Goal: Task Accomplishment & Management: Complete application form

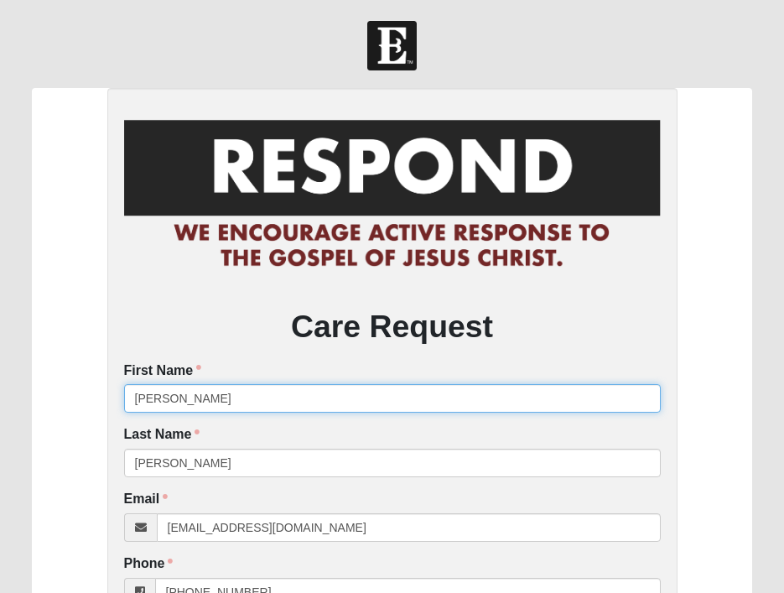
click at [189, 402] on input "[PERSON_NAME]" at bounding box center [392, 398] width 537 height 29
type input "A"
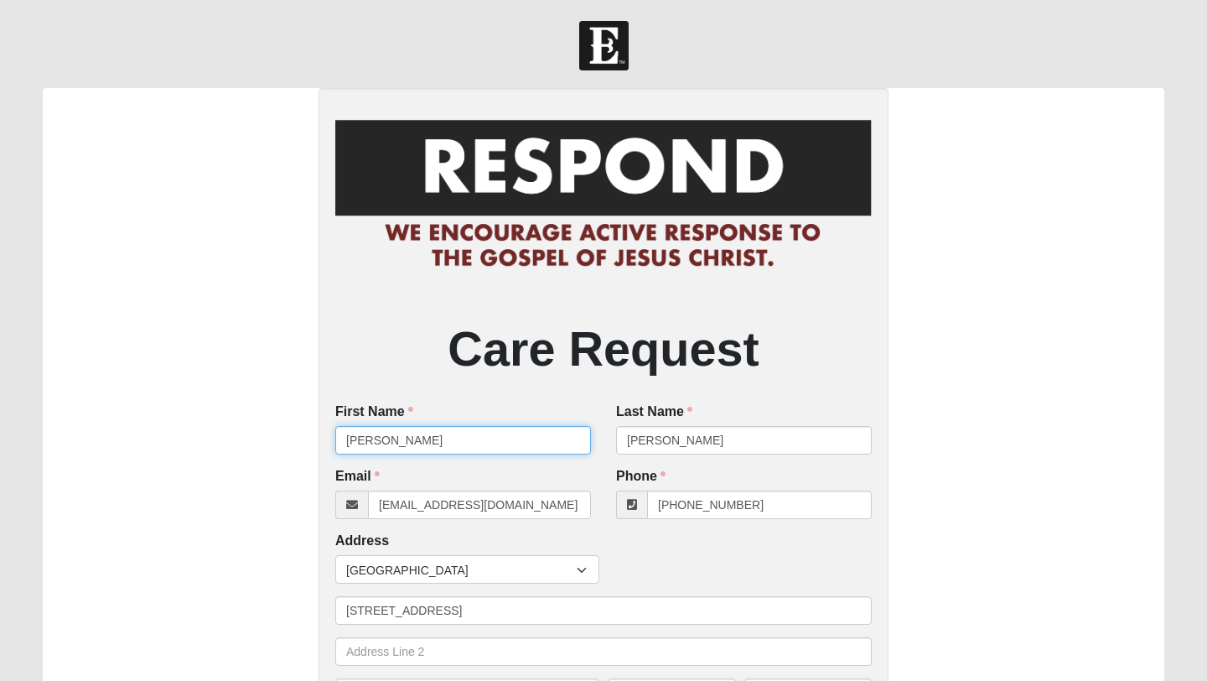
click at [413, 442] on input "[PERSON_NAME]" at bounding box center [463, 440] width 256 height 29
drag, startPoint x: 442, startPoint y: 444, endPoint x: 321, endPoint y: 438, distance: 120.9
click at [321, 438] on div "Care Request First Name [PERSON_NAME] First Name is required. Last Name [PERSON…" at bounding box center [604, 577] width 570 height 978
drag, startPoint x: 433, startPoint y: 443, endPoint x: 324, endPoint y: 433, distance: 109.5
click at [324, 433] on div "First Name [PERSON_NAME] First Name is required." at bounding box center [463, 434] width 281 height 65
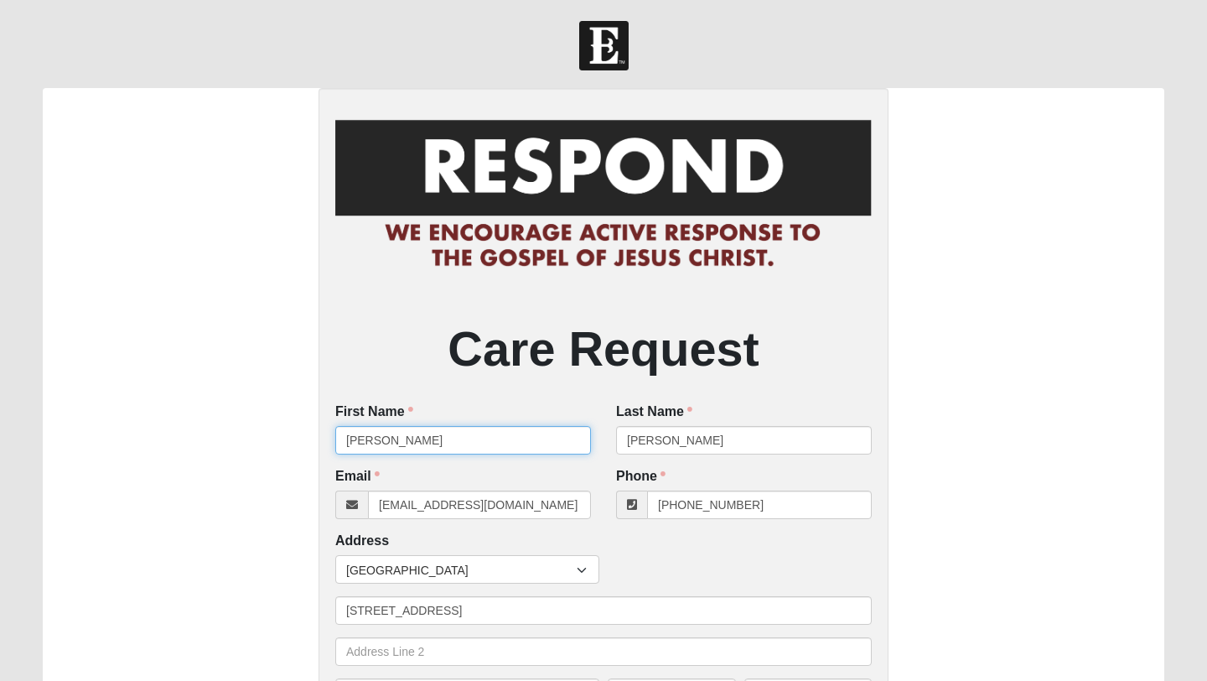
type input "[PERSON_NAME]"
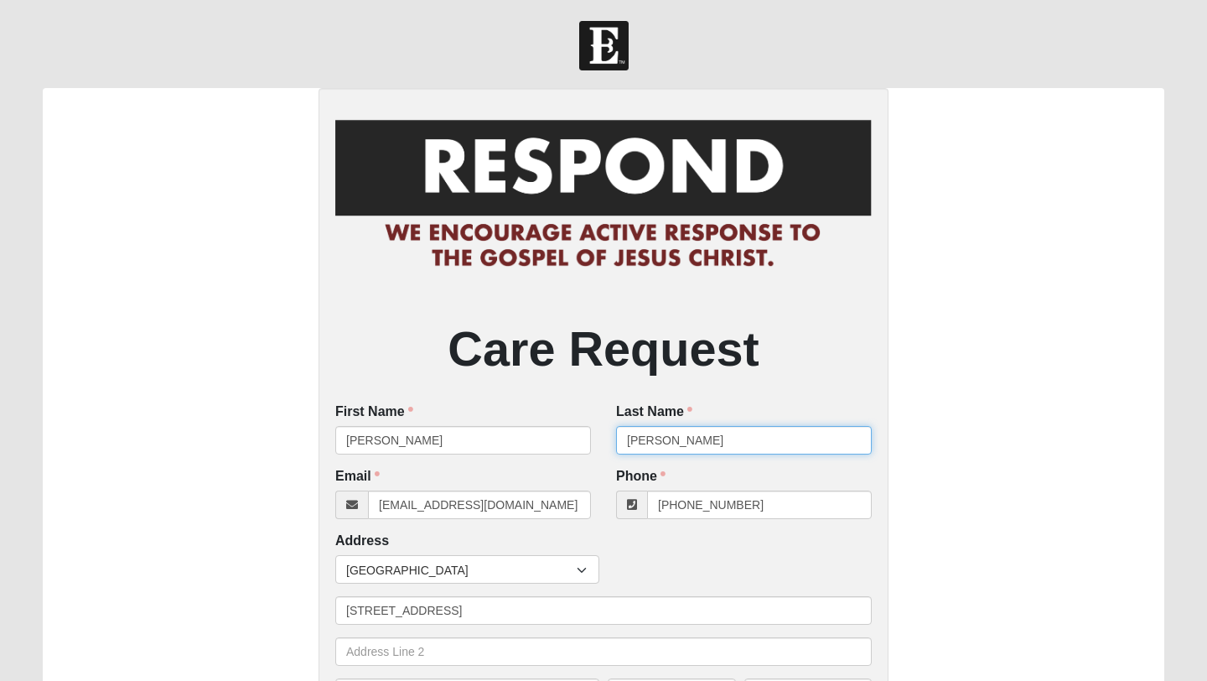
click at [685, 437] on input "[PERSON_NAME]" at bounding box center [744, 440] width 256 height 29
type input "N"
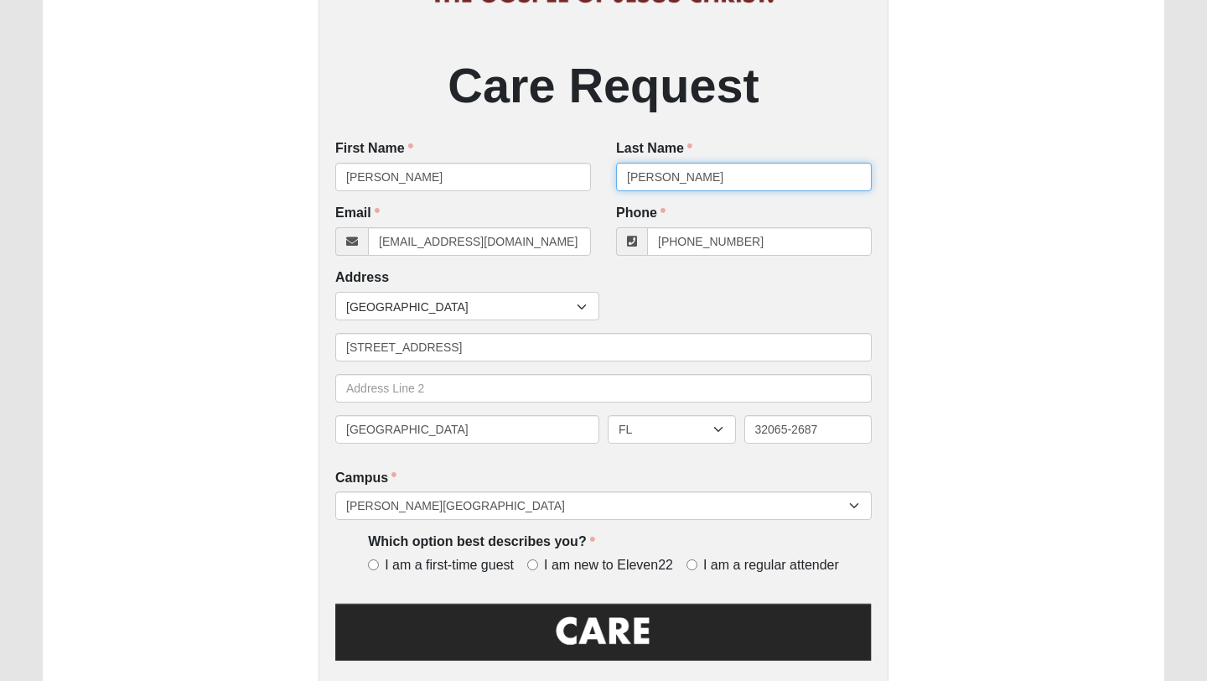
scroll to position [266, 0]
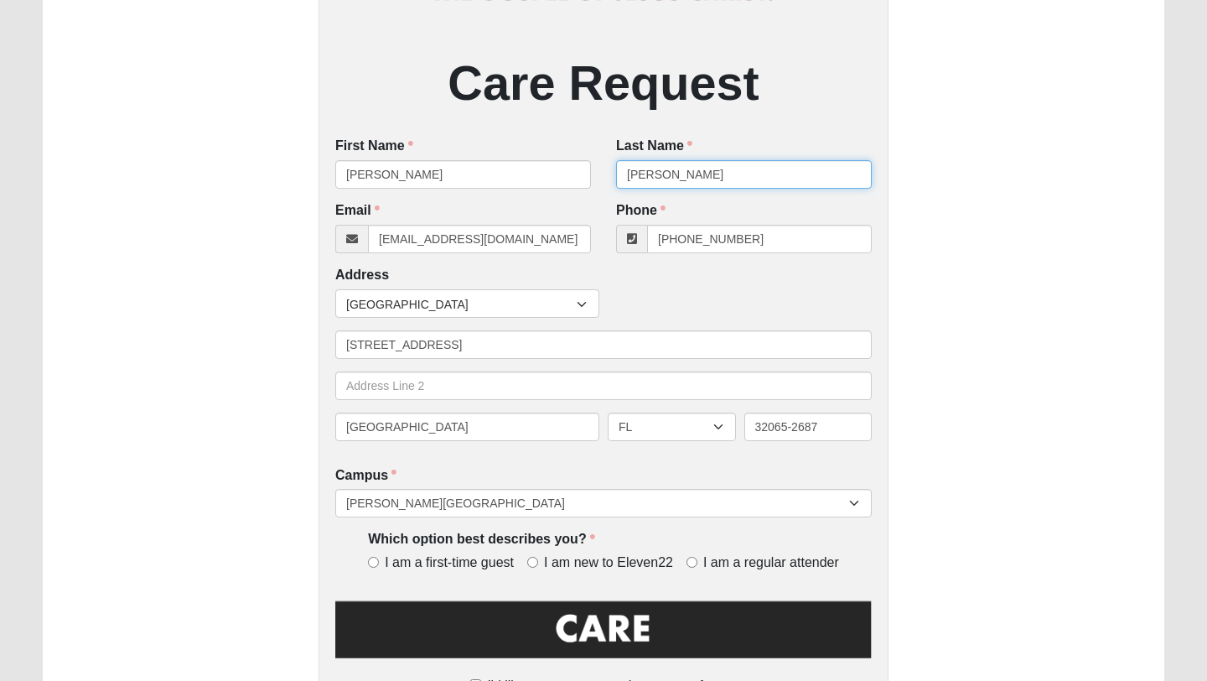
type input "[PERSON_NAME]"
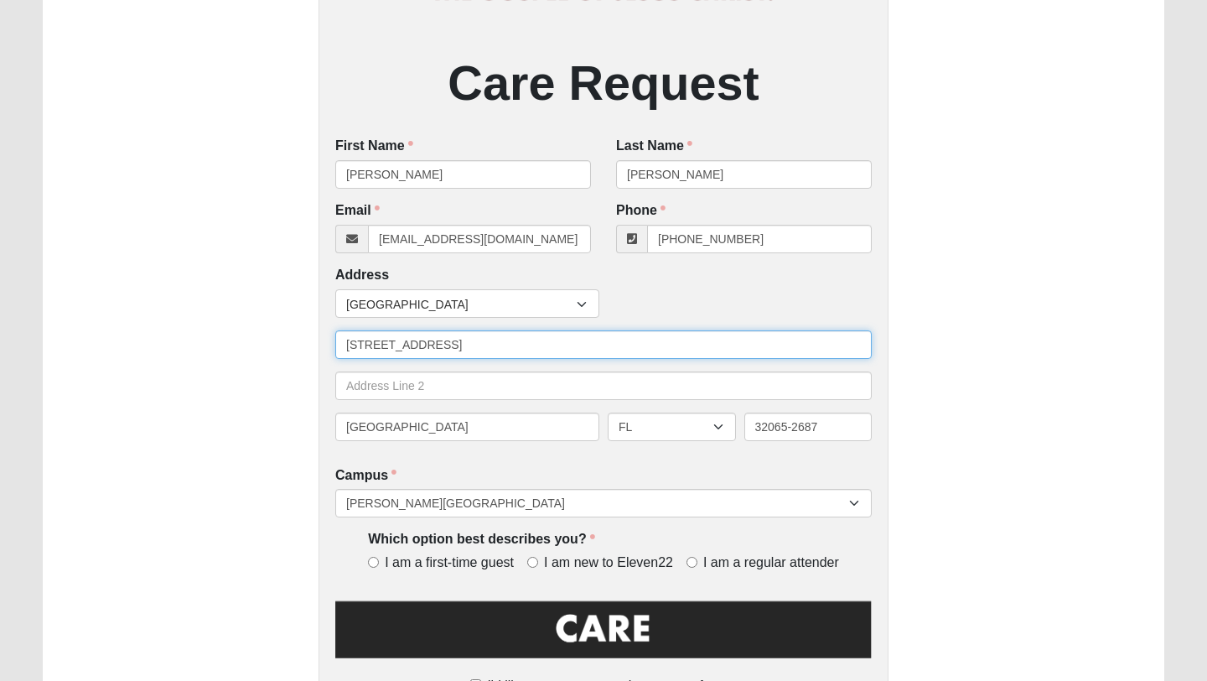
drag, startPoint x: 546, startPoint y: 356, endPoint x: 322, endPoint y: 339, distance: 224.6
click at [322, 339] on div "Care Request First Name [PERSON_NAME] First Name is required. Last Name [PERSON…" at bounding box center [604, 311] width 570 height 978
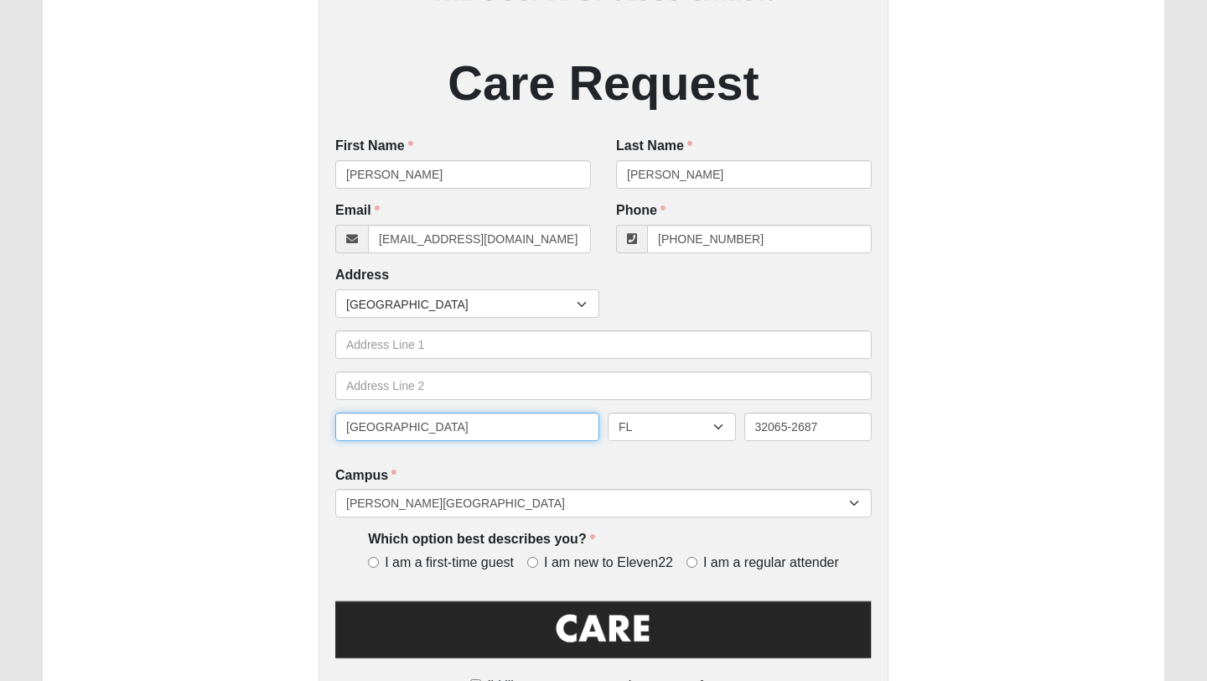
drag, startPoint x: 423, startPoint y: 422, endPoint x: 318, endPoint y: 417, distance: 104.9
click at [318, 417] on div "Care Request First Name [PERSON_NAME] First Name is required. Last Name [PERSON…" at bounding box center [604, 311] width 1122 height 978
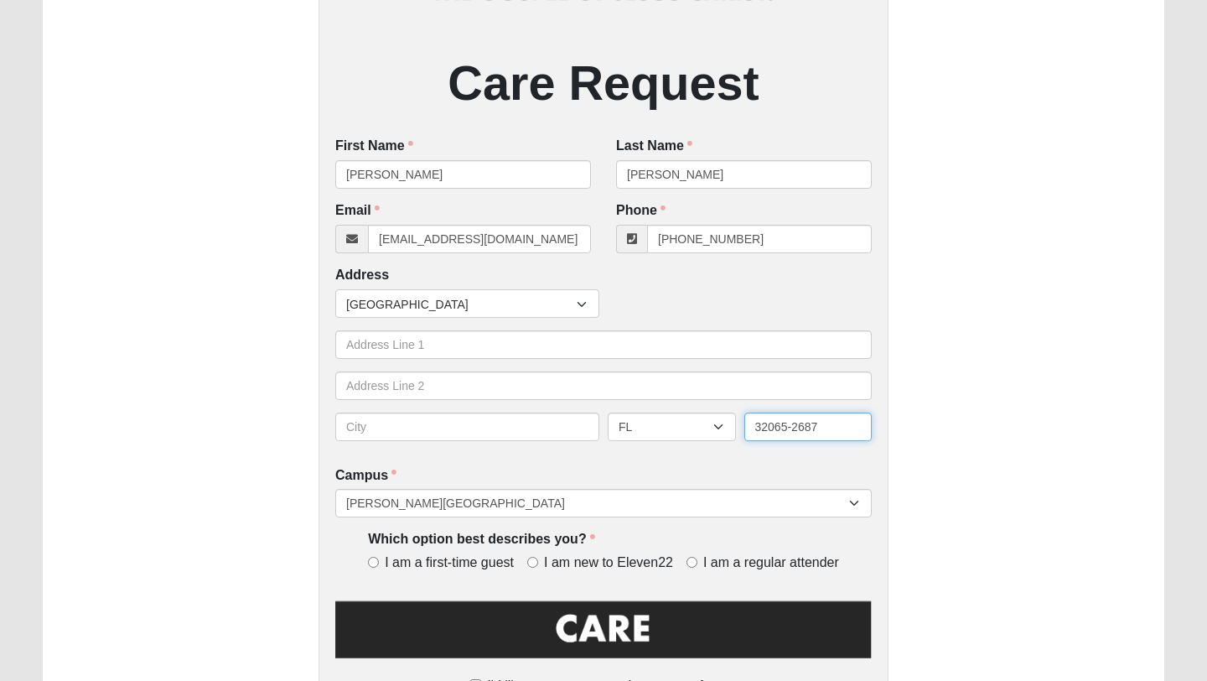
drag, startPoint x: 825, startPoint y: 424, endPoint x: 687, endPoint y: 418, distance: 138.5
click at [687, 418] on div "AL AK AS AR AZ CA CO CT DE DC FM [GEOGRAPHIC_DATA] [GEOGRAPHIC_DATA] GU HI ID I…" at bounding box center [603, 433] width 545 height 41
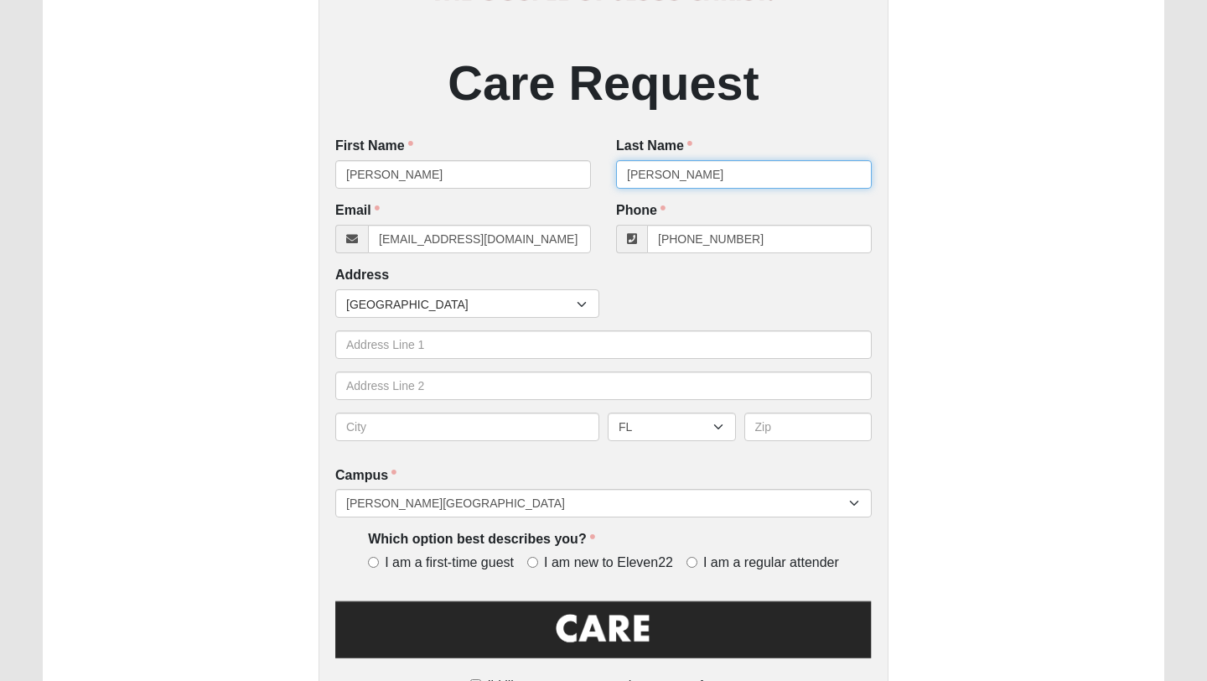
click at [711, 170] on input "[PERSON_NAME]" at bounding box center [744, 174] width 256 height 29
type input "W"
type input "[PERSON_NAME]"
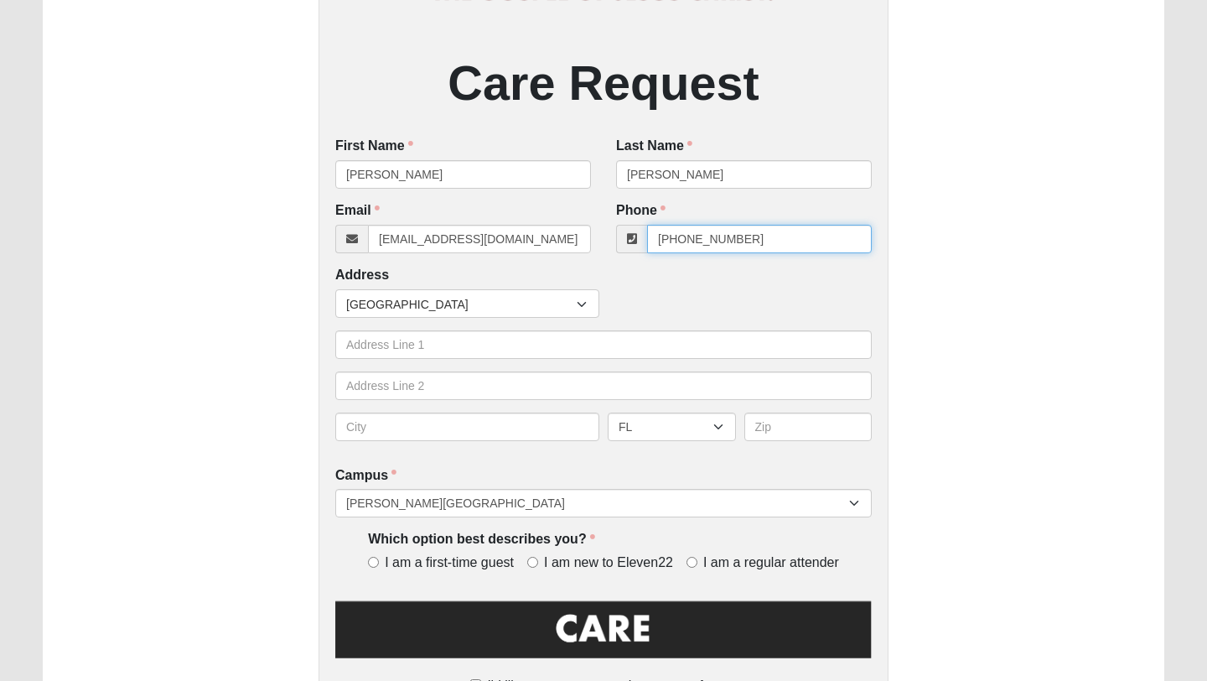
click at [760, 244] on input "[PHONE_NUMBER]" at bounding box center [759, 239] width 225 height 29
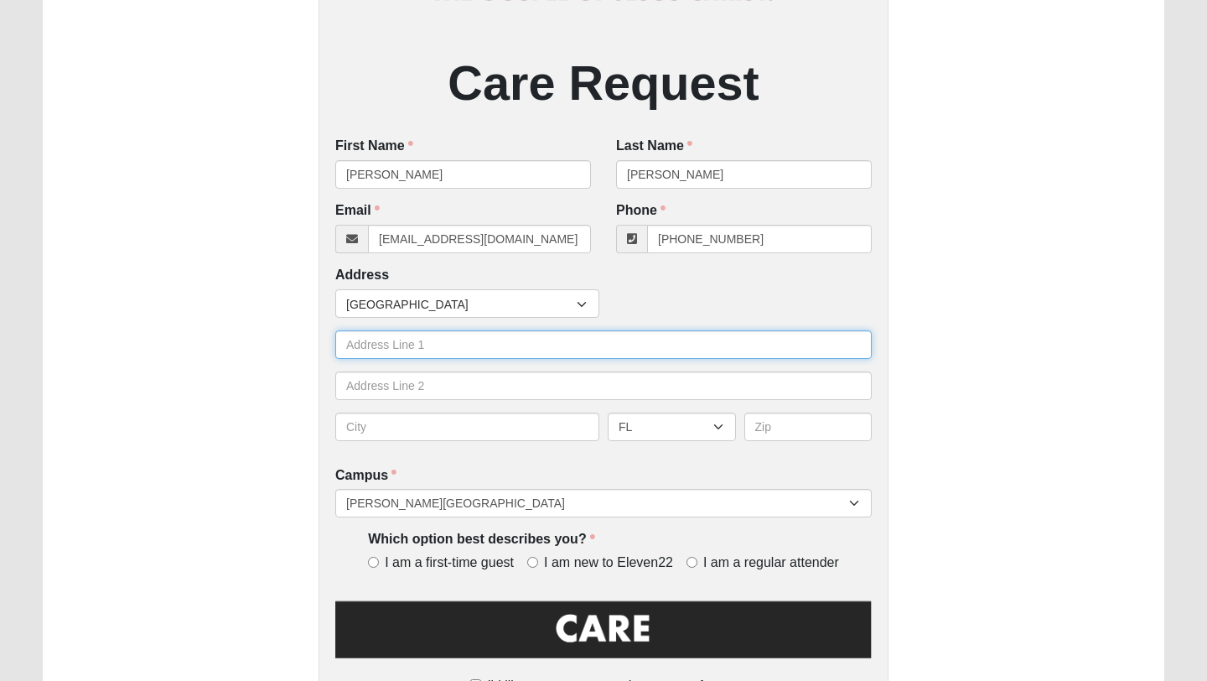
type input "[PHONE_NUMBER]"
click at [516, 351] on input "text" at bounding box center [603, 344] width 537 height 29
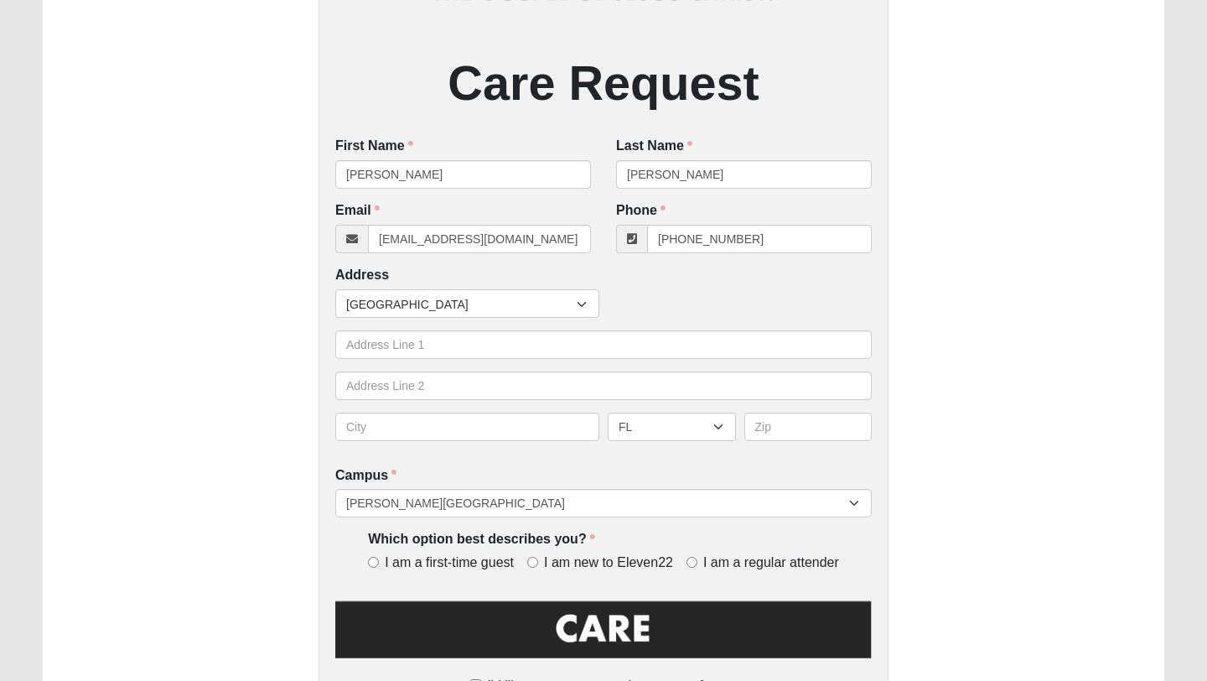
click at [783, 216] on form "Hello [PERSON_NAME] My Account Log Out Respond Card Error" at bounding box center [603, 308] width 1207 height 1106
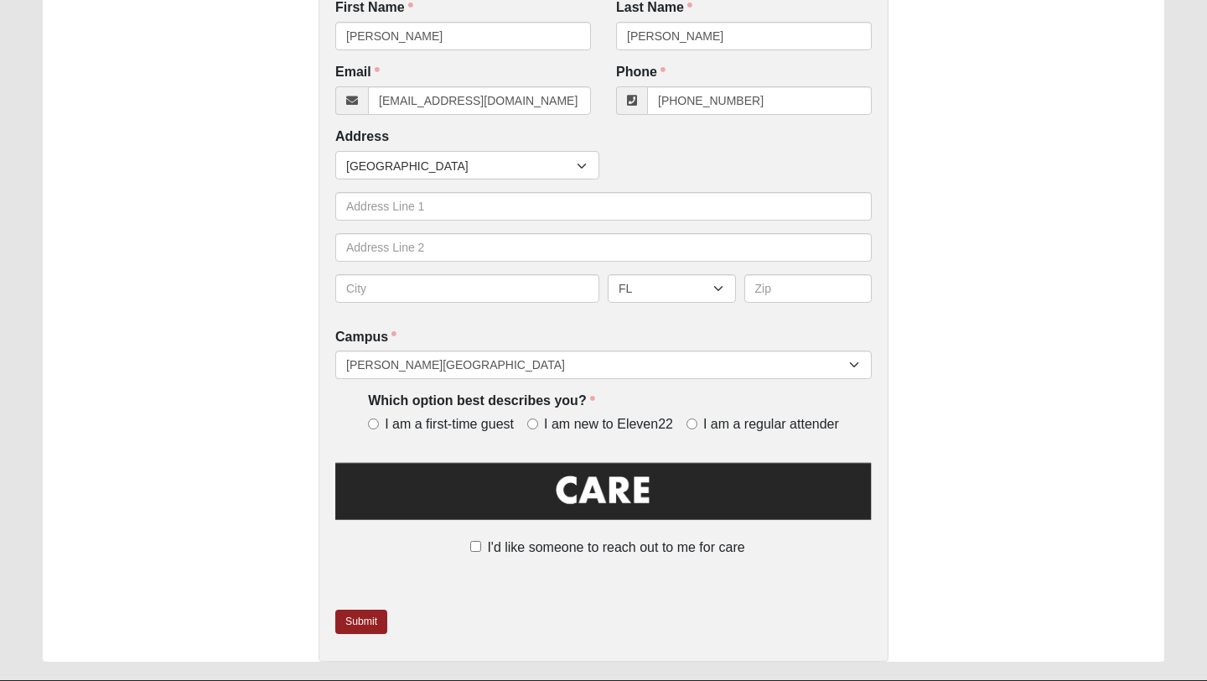
scroll to position [446, 0]
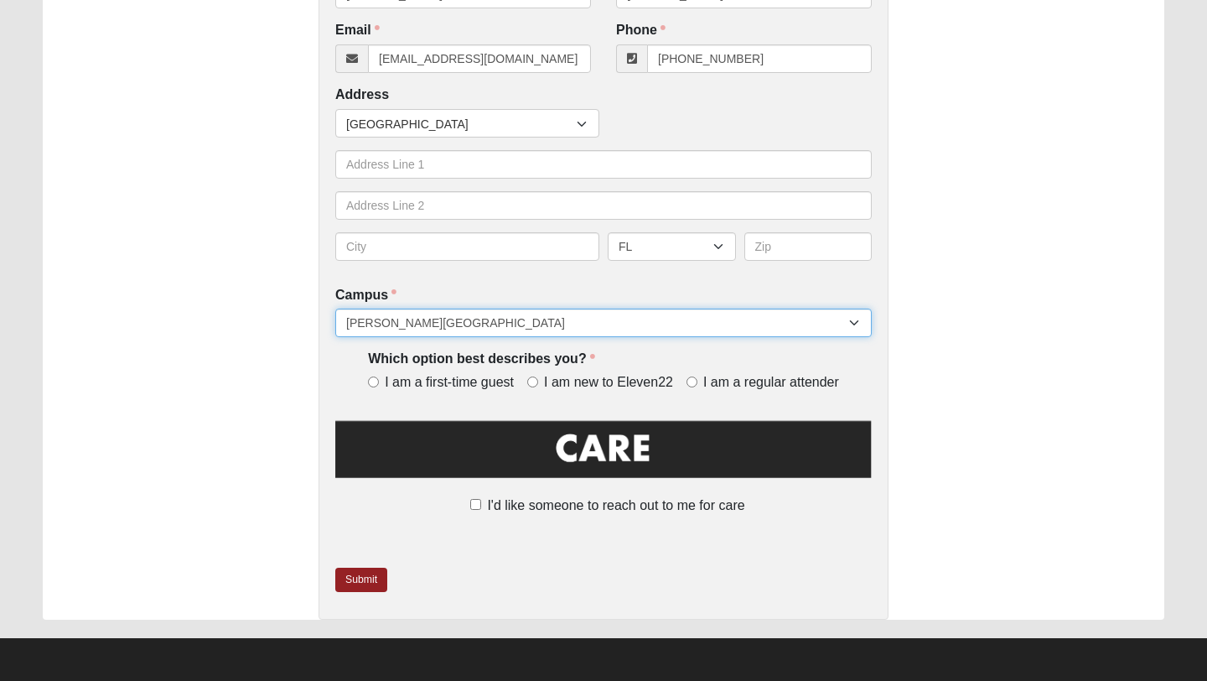
click at [783, 320] on select "[GEOGRAPHIC_DATA] [GEOGRAPHIC_DATA] (Coming Soon) Eleven22 Online [PERSON_NAME]…" at bounding box center [603, 323] width 537 height 29
select select "13"
click at [335, 309] on select "[GEOGRAPHIC_DATA] [GEOGRAPHIC_DATA] (Coming Soon) Eleven22 Online [PERSON_NAME]…" at bounding box center [603, 323] width 537 height 29
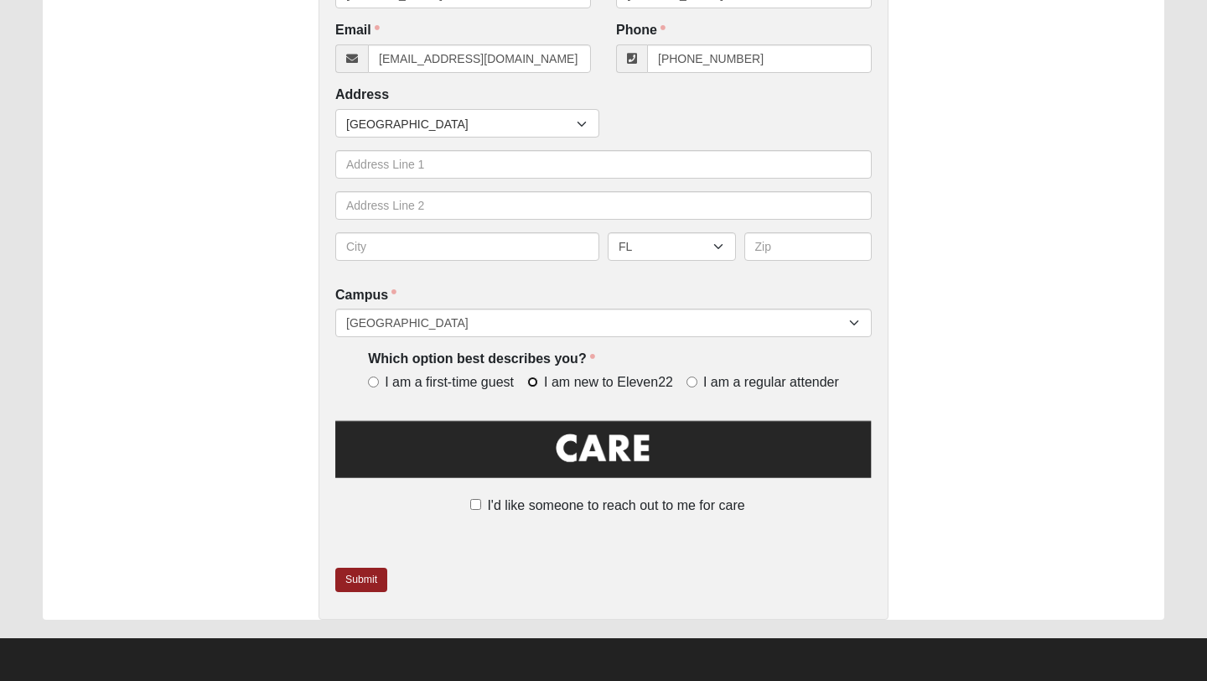
click at [536, 382] on input "I am new to Eleven22" at bounding box center [532, 381] width 11 height 11
radio input "true"
click at [480, 504] on input "I'd like someone to reach out to me for care" at bounding box center [475, 504] width 11 height 11
checkbox input "true"
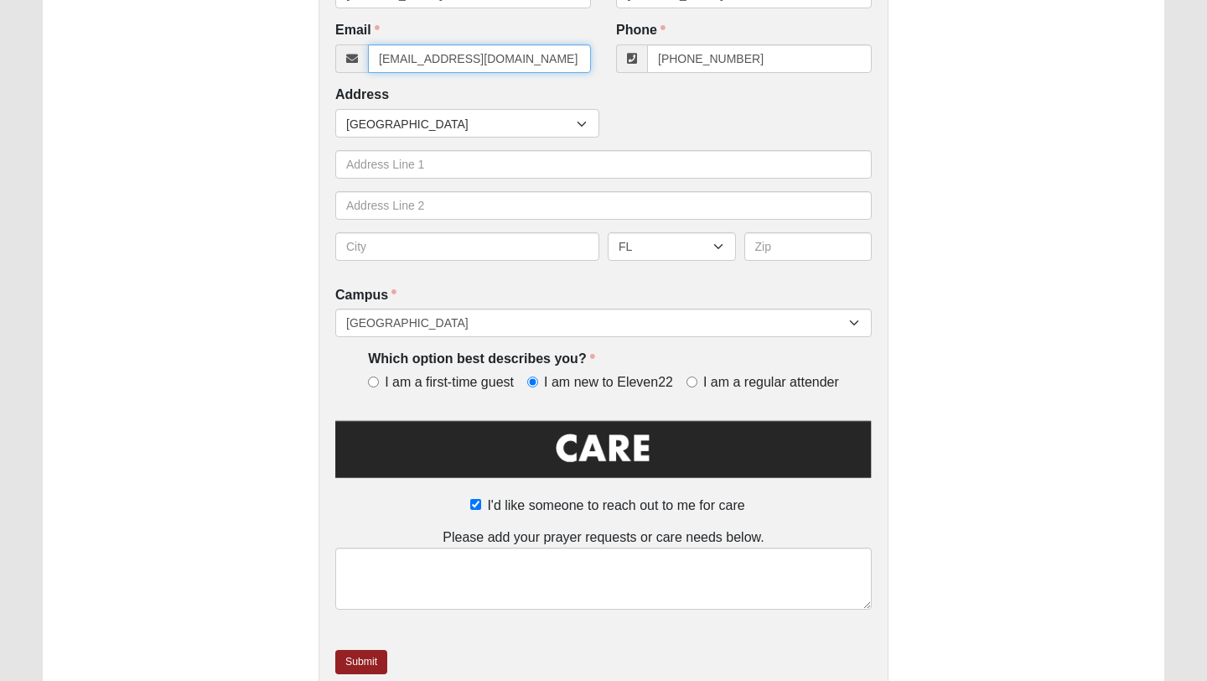
drag, startPoint x: 546, startPoint y: 62, endPoint x: 345, endPoint y: 55, distance: 200.5
click at [345, 55] on div "[EMAIL_ADDRESS][DOMAIN_NAME]" at bounding box center [463, 58] width 256 height 29
click at [783, 162] on div "Care Request First Name [PERSON_NAME] First Name is required. Last Name [PERSON…" at bounding box center [604, 172] width 1122 height 1060
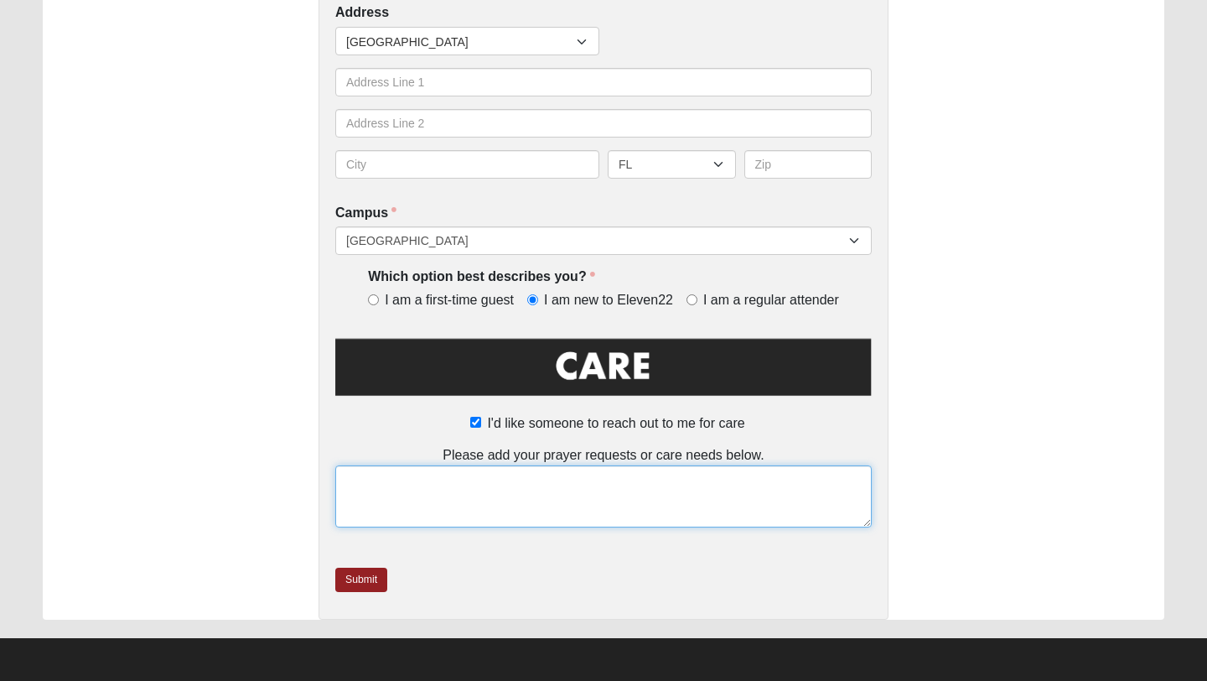
click at [390, 480] on textarea at bounding box center [603, 496] width 537 height 62
click at [437, 479] on textarea "This is a request for a minor that attends [DATE] [GEOGRAPHIC_DATA]" at bounding box center [603, 496] width 537 height 62
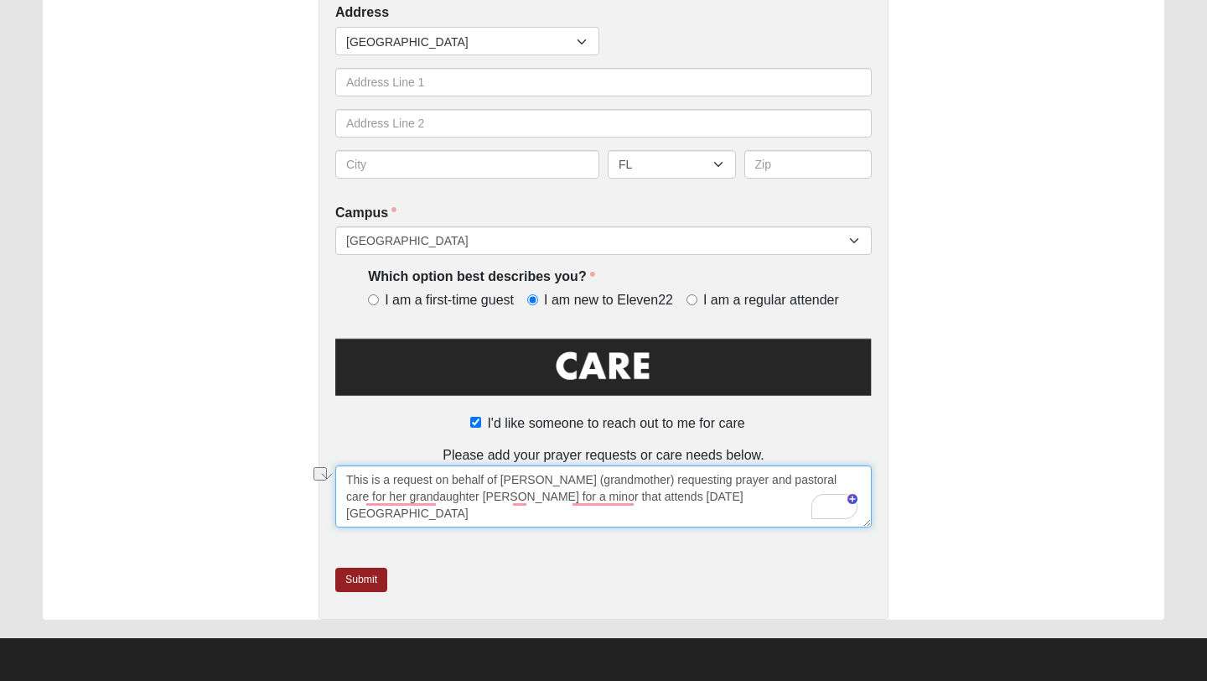
click at [774, 501] on textarea "This is a request on behalf of [PERSON_NAME] (grandmother) requesting prayer an…" at bounding box center [603, 496] width 537 height 62
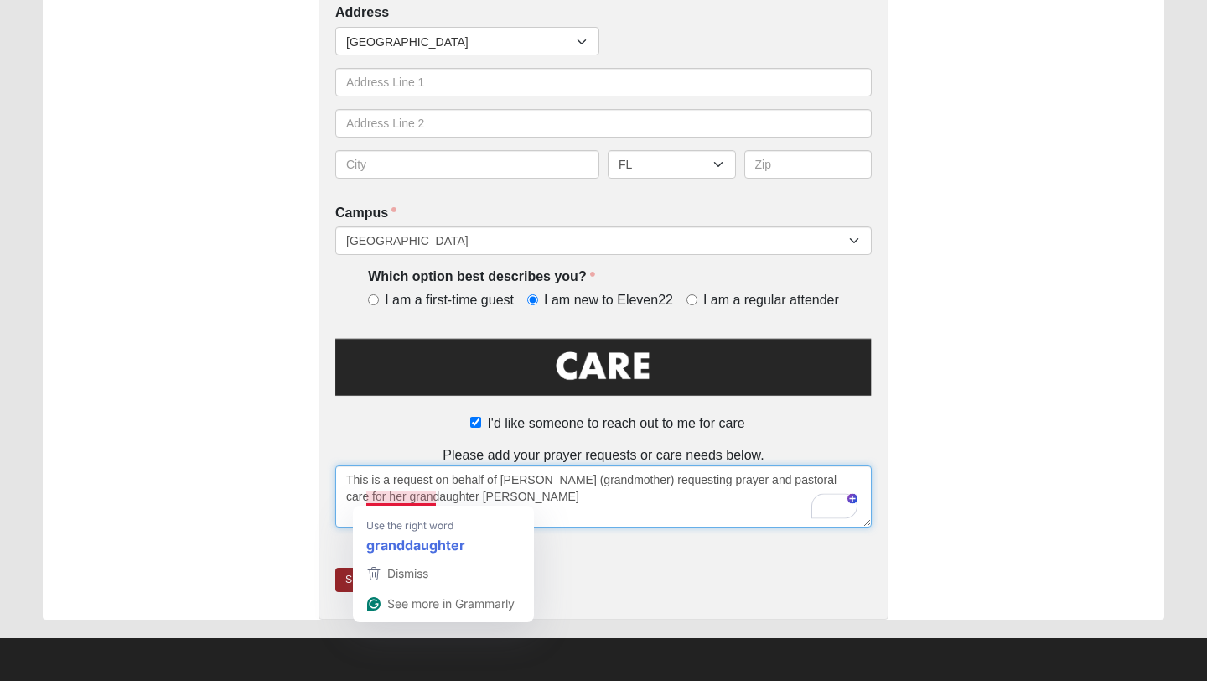
click at [409, 496] on textarea "This is a request on behalf of [PERSON_NAME] (grandmother) requesting prayer an…" at bounding box center [603, 496] width 537 height 62
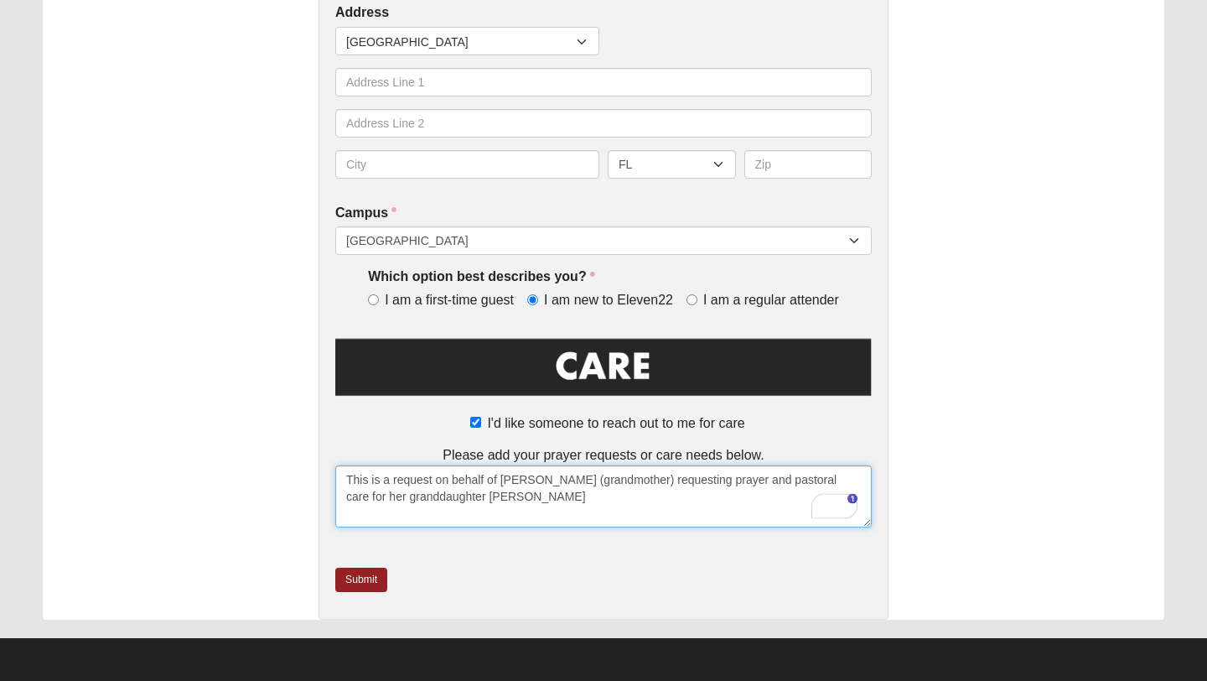
click at [531, 492] on textarea "This is a request on behalf of [PERSON_NAME] (grandmother) requesting prayer an…" at bounding box center [603, 496] width 537 height 62
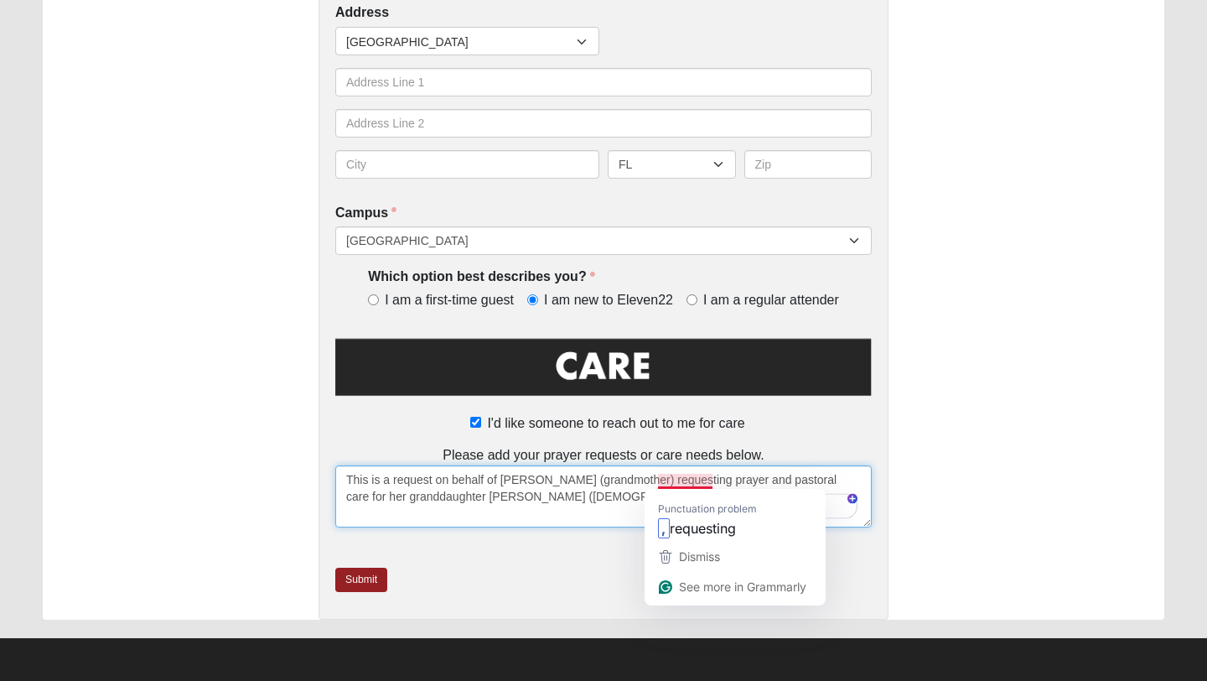
click at [696, 475] on textarea "This is a request on behalf of [PERSON_NAME] (grandmother) requesting prayer an…" at bounding box center [603, 496] width 537 height 62
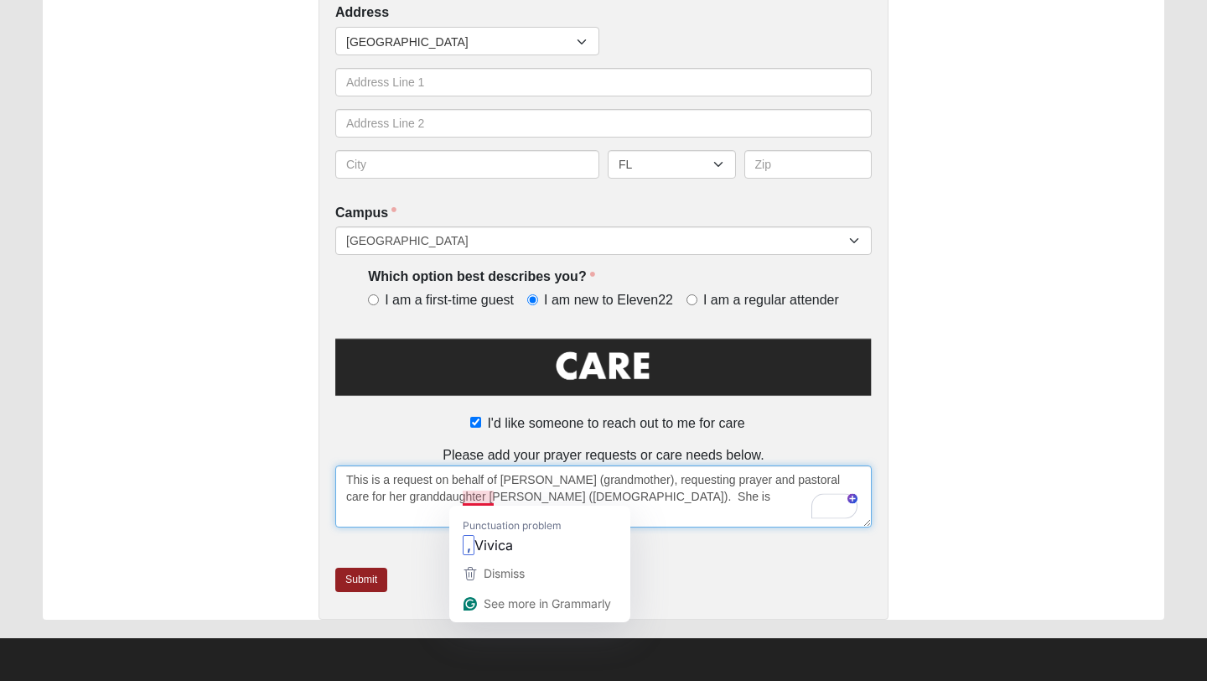
click at [479, 497] on textarea "This is a request on behalf of [PERSON_NAME] (grandmother), requesting prayer a…" at bounding box center [603, 496] width 537 height 62
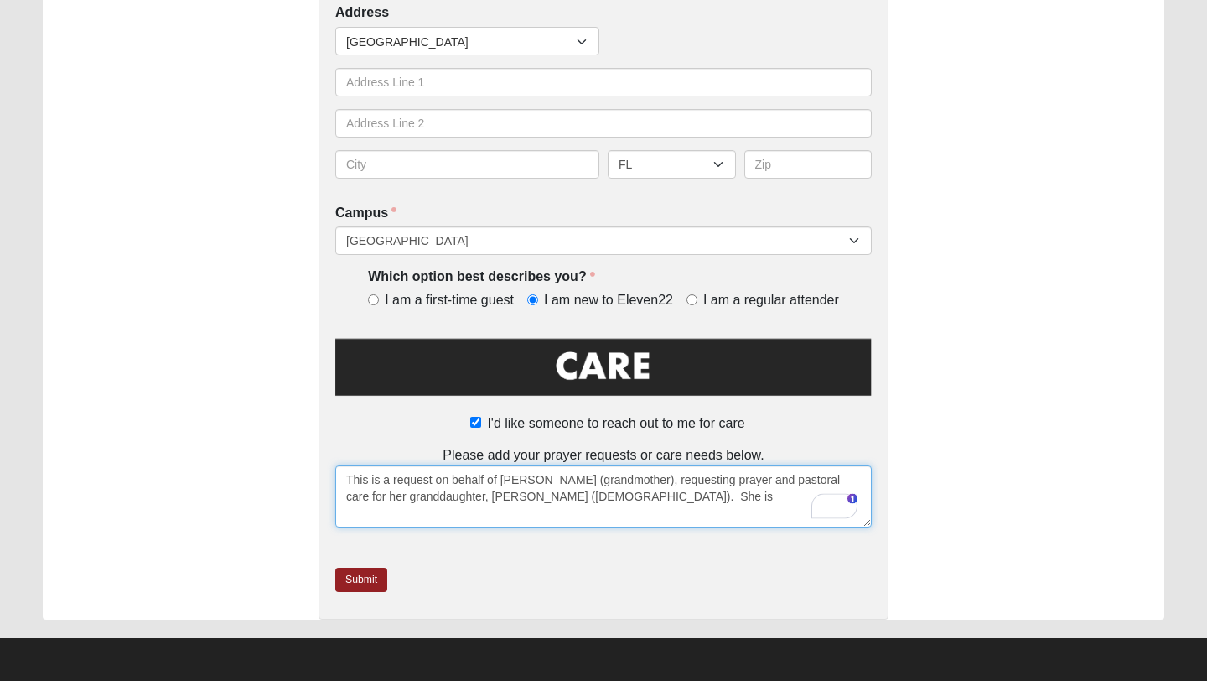
click at [667, 502] on textarea "This is a request on behalf of [PERSON_NAME] (grandmother), requesting prayer a…" at bounding box center [603, 496] width 537 height 62
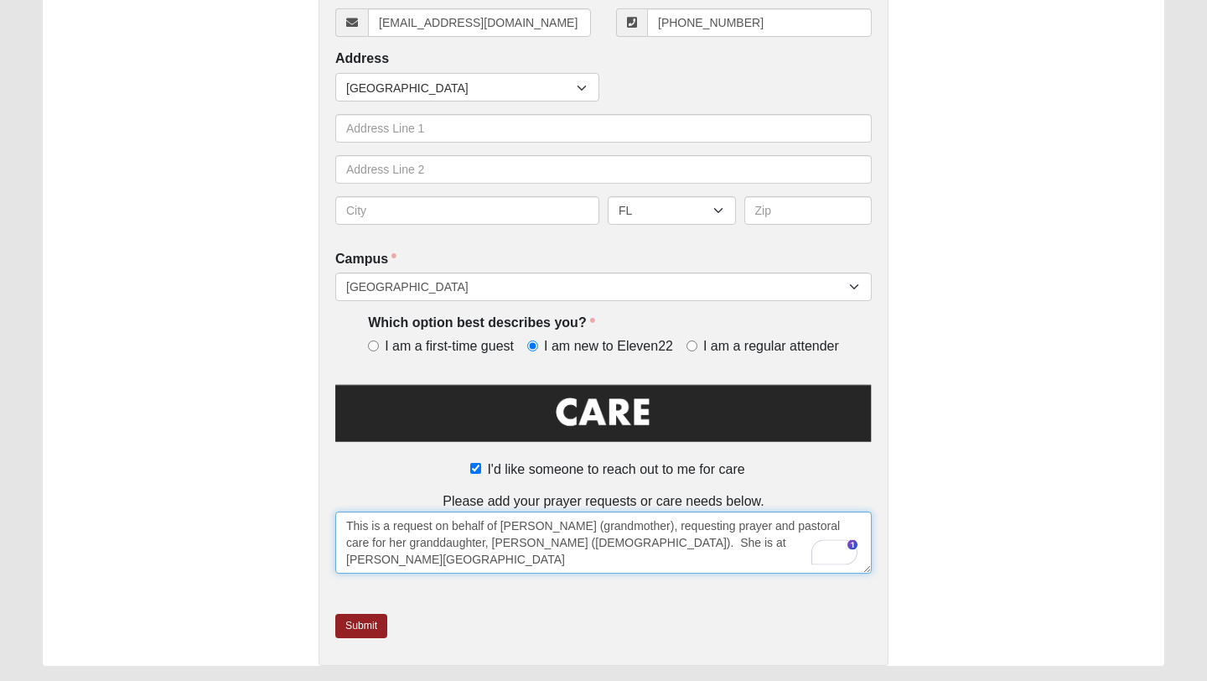
scroll to position [500, 0]
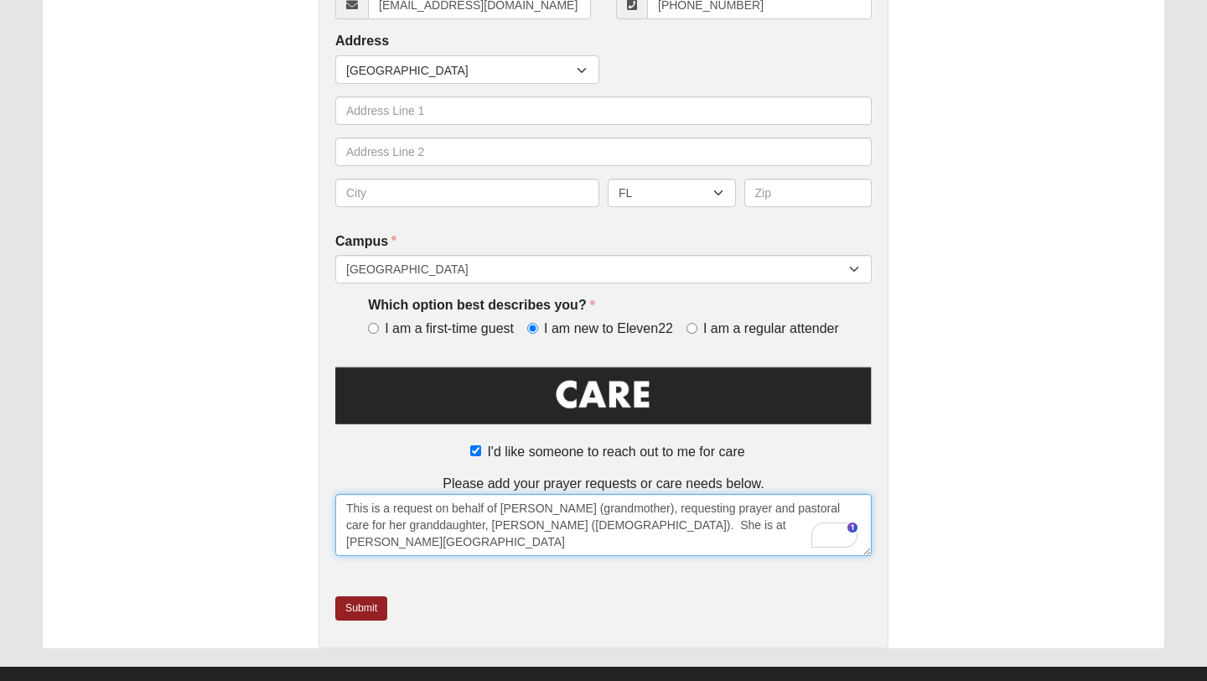
click at [723, 524] on textarea "This is a request on behalf of [PERSON_NAME] (grandmother), requesting prayer a…" at bounding box center [603, 525] width 537 height 62
click at [504, 542] on textarea "This is a request on behalf of [PERSON_NAME] (grandmother), requesting prayer a…" at bounding box center [603, 525] width 537 height 62
click at [611, 527] on textarea "This is a request on behalf of [PERSON_NAME] (grandmother), requesting prayer a…" at bounding box center [603, 525] width 537 height 62
click at [475, 548] on textarea "This is a request on behalf of [PERSON_NAME] (grandmother), requesting prayer a…" at bounding box center [603, 525] width 537 height 62
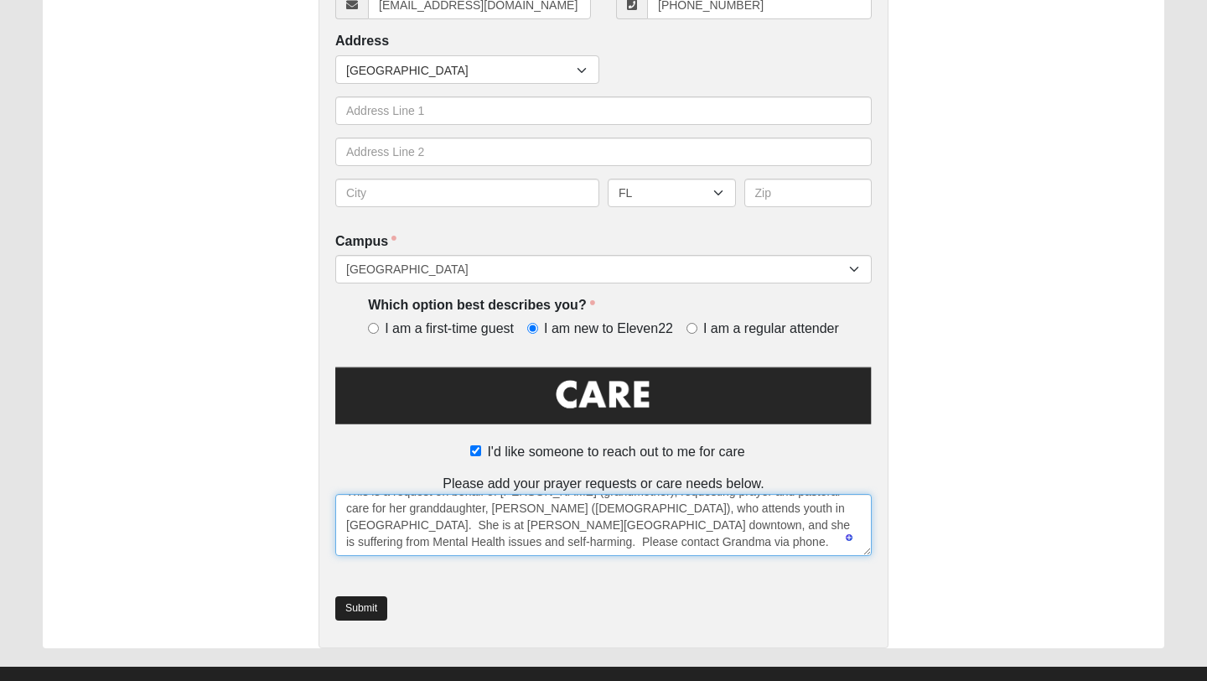
type textarea "This is a request on behalf of [PERSON_NAME] (grandmother), requesting prayer a…"
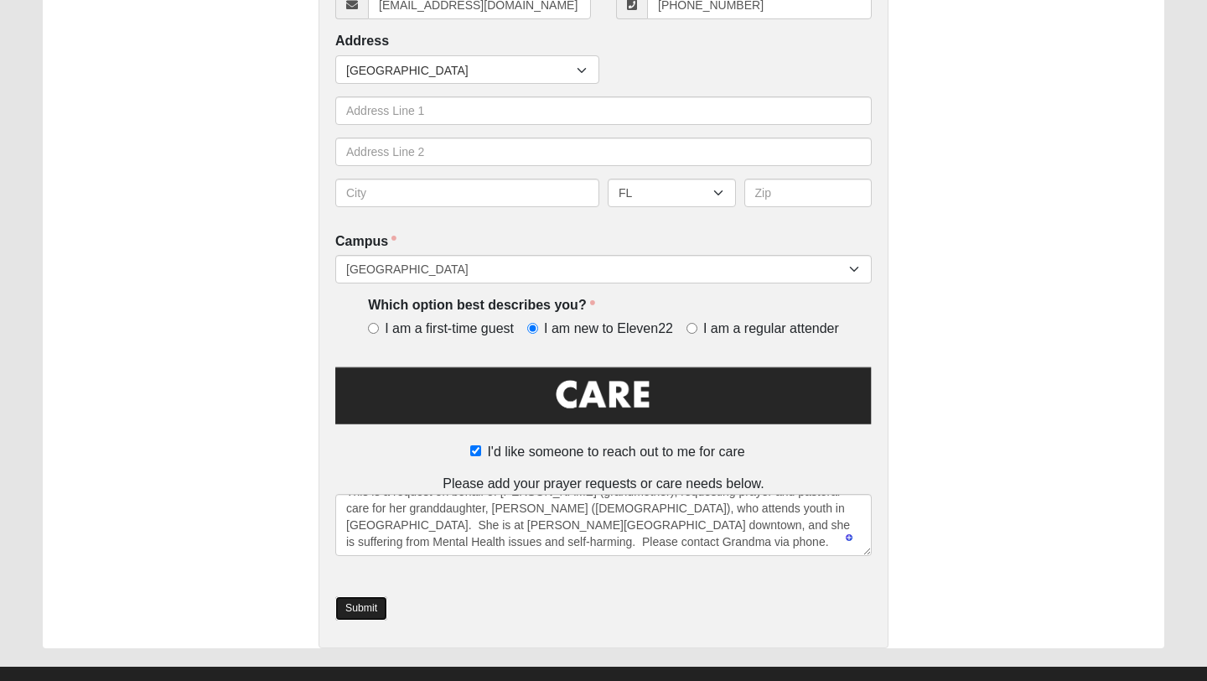
click at [372, 592] on link "Submit" at bounding box center [361, 608] width 52 height 24
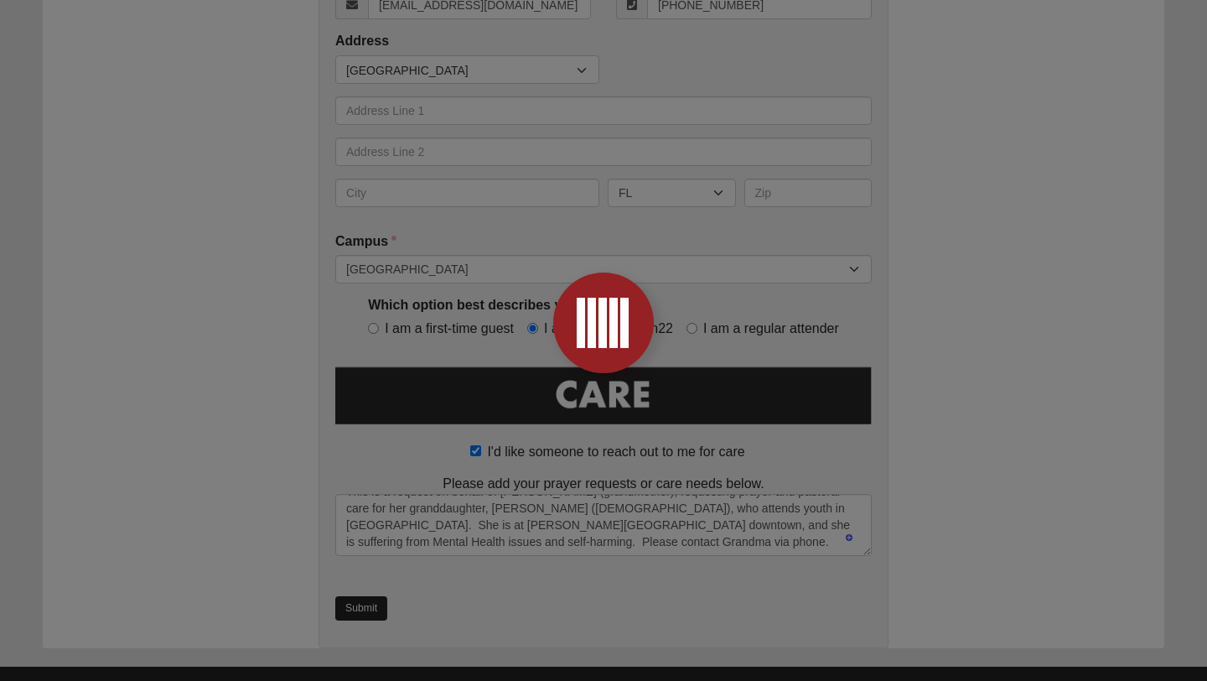
scroll to position [0, 0]
